Goal: Navigation & Orientation: Go to known website

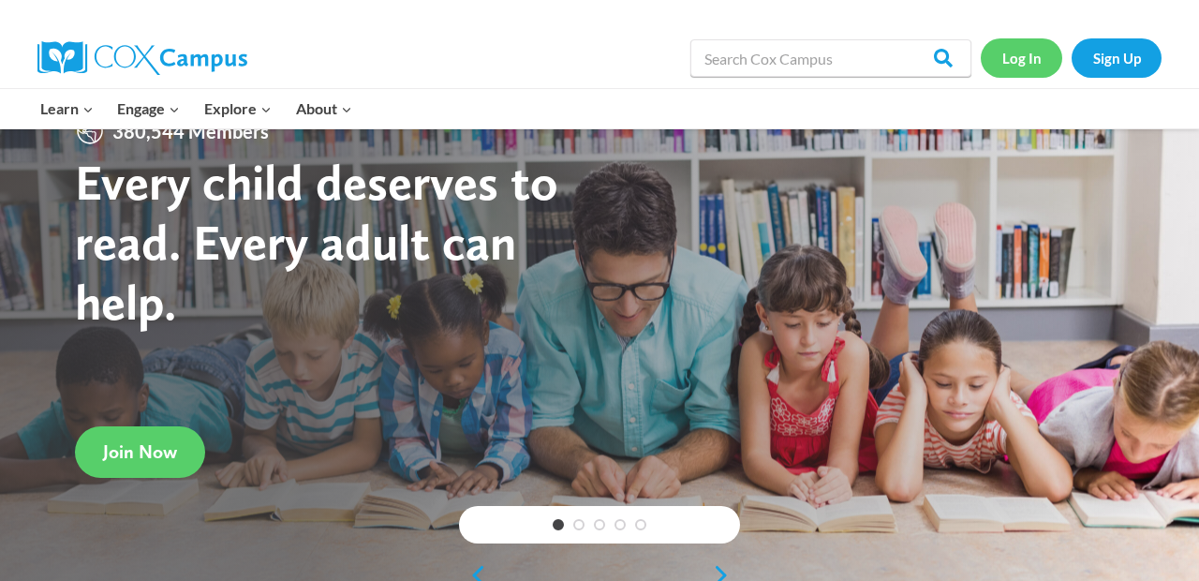
click at [1022, 62] on link "Log In" at bounding box center [1020, 57] width 81 height 38
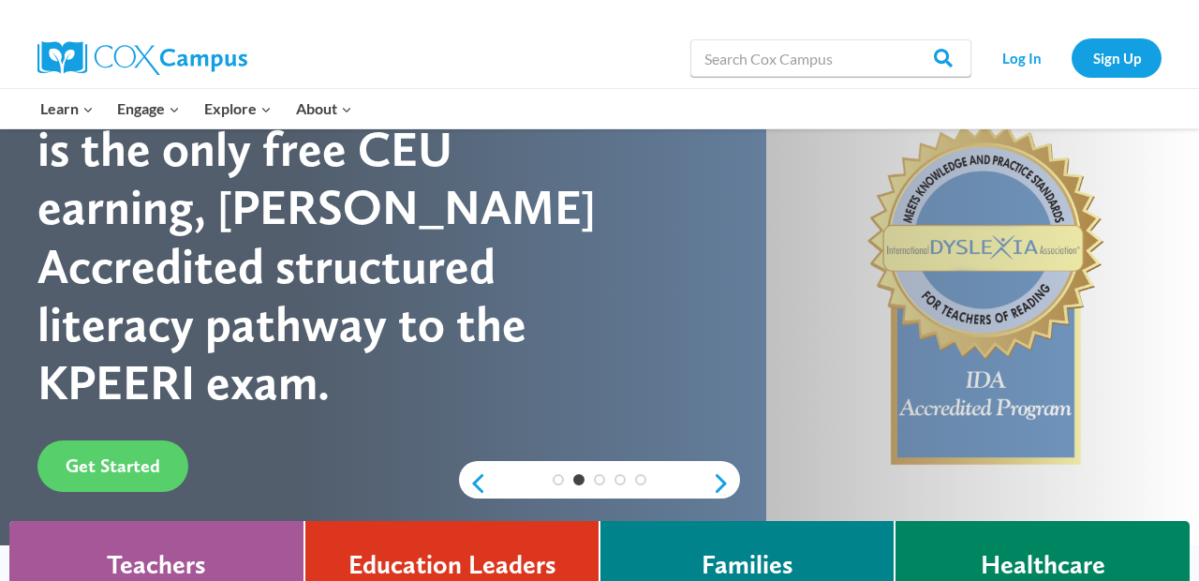
scroll to position [185, 0]
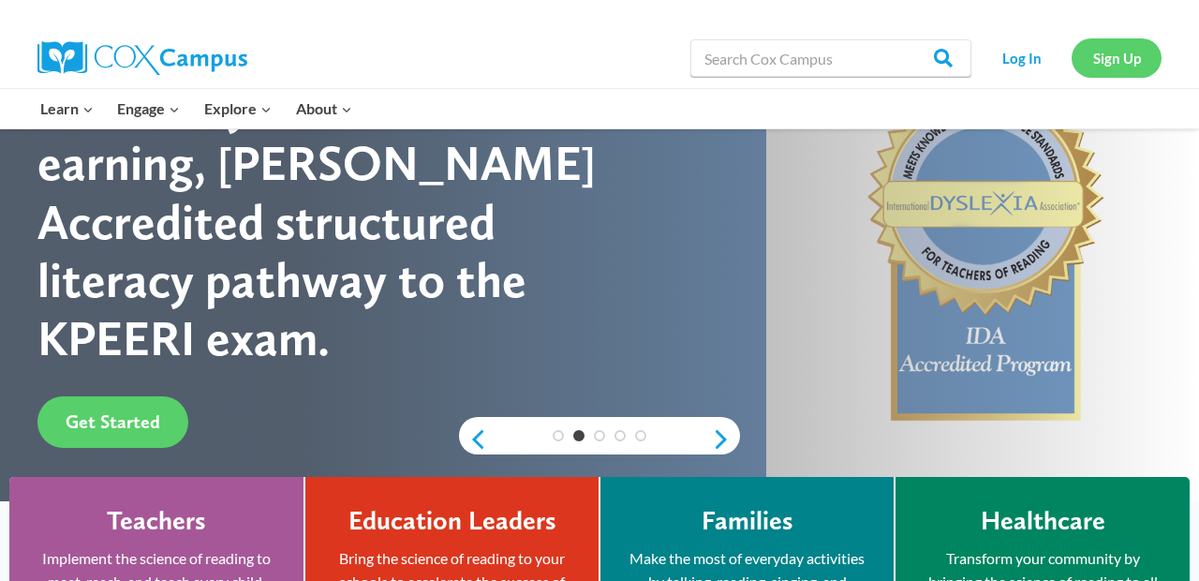
click at [1137, 39] on link "Sign Up" at bounding box center [1116, 57] width 90 height 38
